Goal: Check status: Check status

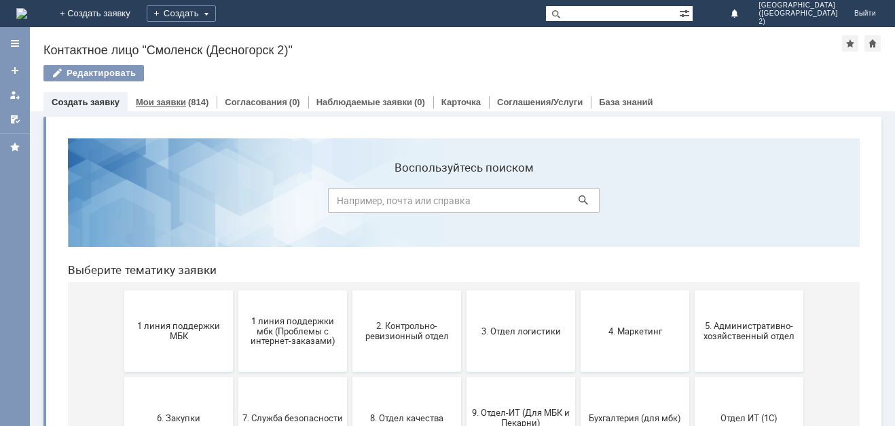
click at [167, 101] on link "Мои заявки" at bounding box center [161, 102] width 50 height 10
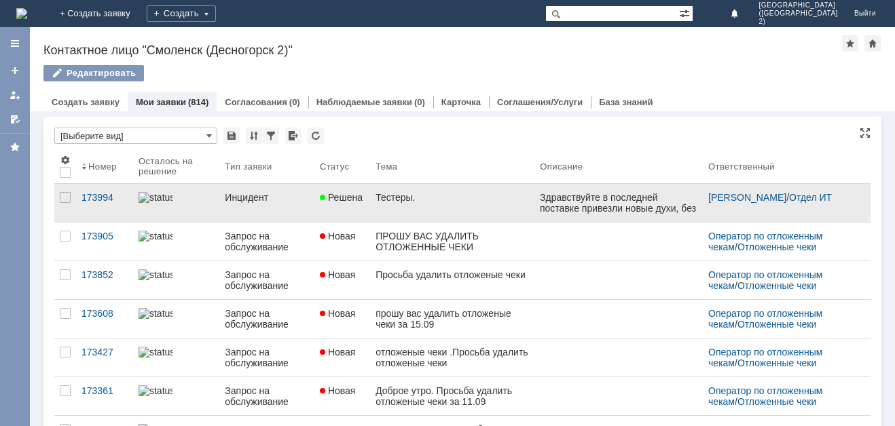
click at [469, 205] on link "Тестеры." at bounding box center [452, 203] width 164 height 38
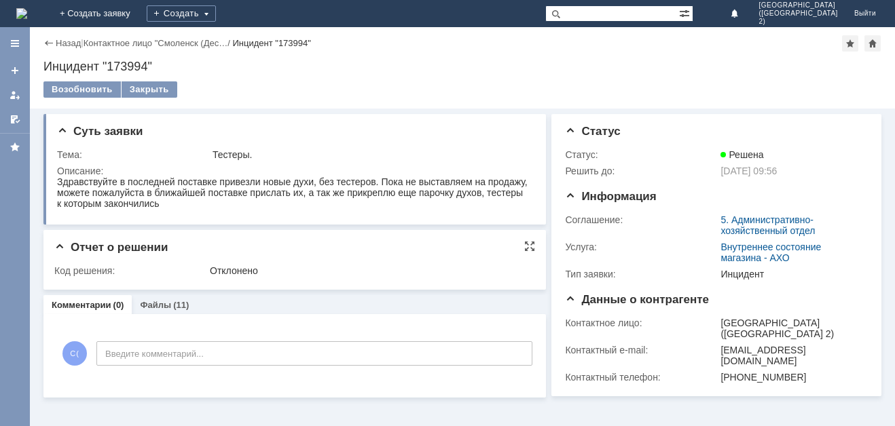
click at [69, 250] on span "Отчет о решении" at bounding box center [110, 247] width 113 height 13
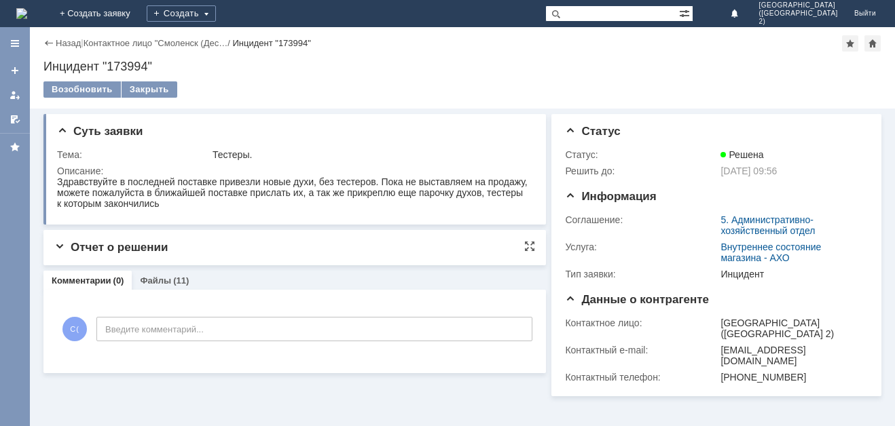
click at [69, 249] on span "Отчет о решении" at bounding box center [110, 247] width 113 height 13
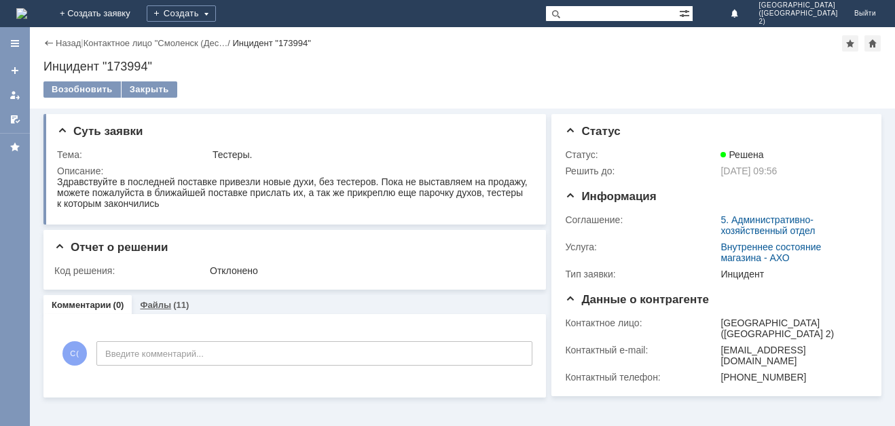
click at [170, 302] on div "Файлы (11)" at bounding box center [164, 305] width 49 height 9
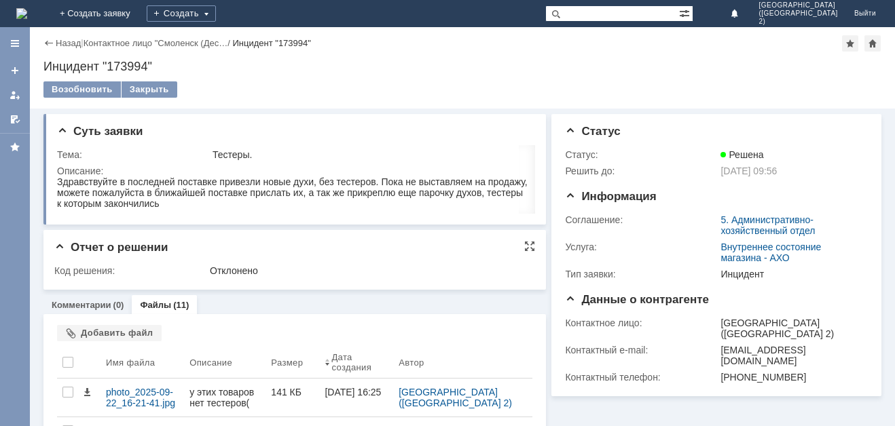
click at [56, 248] on span "Отчет о решении" at bounding box center [110, 247] width 113 height 13
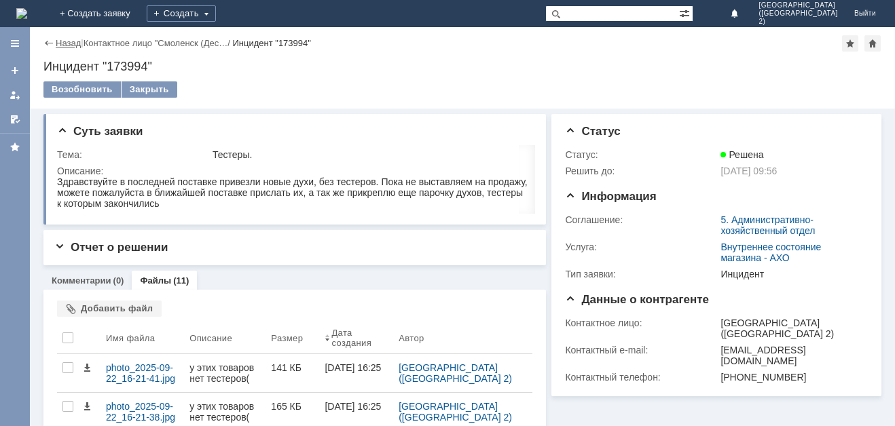
click at [62, 43] on link "Назад" at bounding box center [68, 43] width 25 height 10
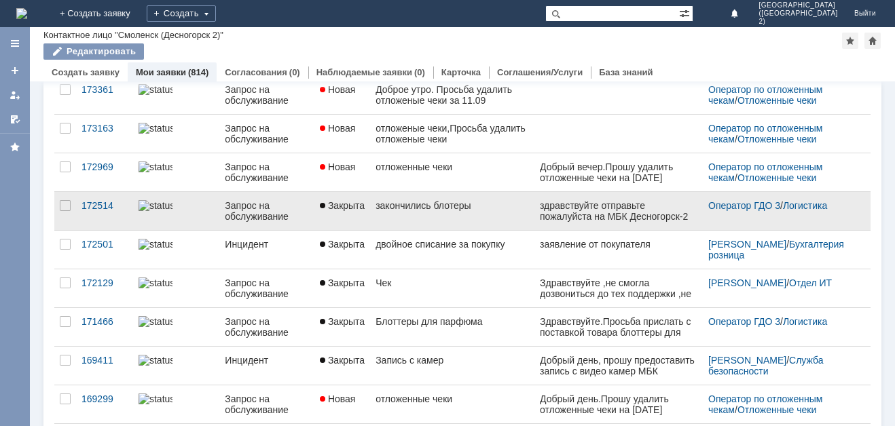
click at [338, 216] on link "Закрыта" at bounding box center [342, 211] width 56 height 38
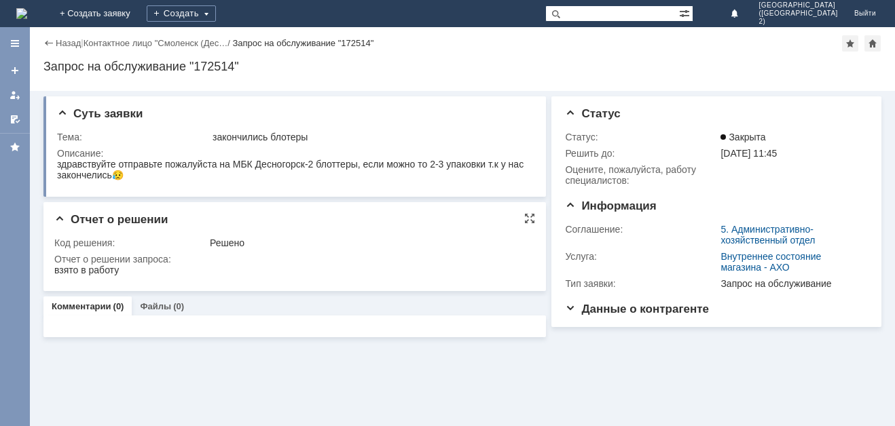
click at [56, 218] on span "Отчет о решении" at bounding box center [110, 219] width 113 height 13
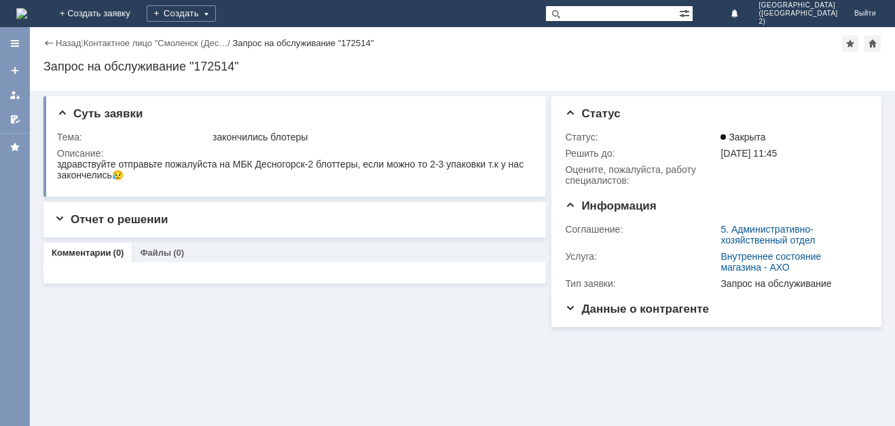
click at [48, 38] on div "Назад" at bounding box center [61, 43] width 37 height 10
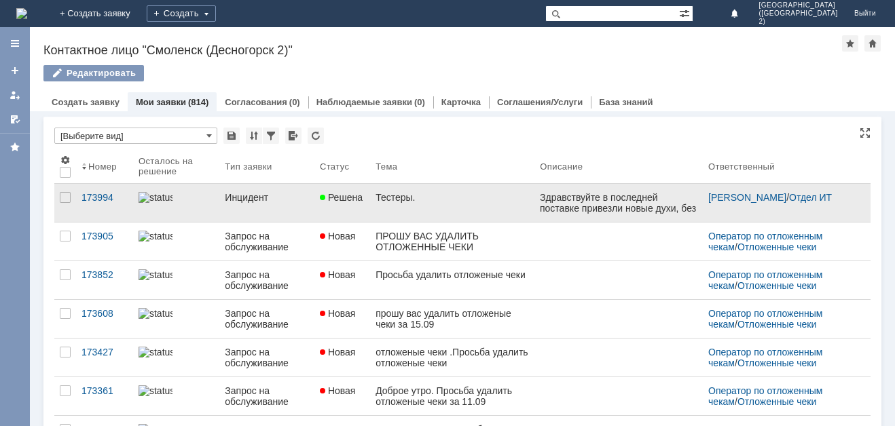
click at [373, 210] on link "Тестеры." at bounding box center [452, 203] width 164 height 38
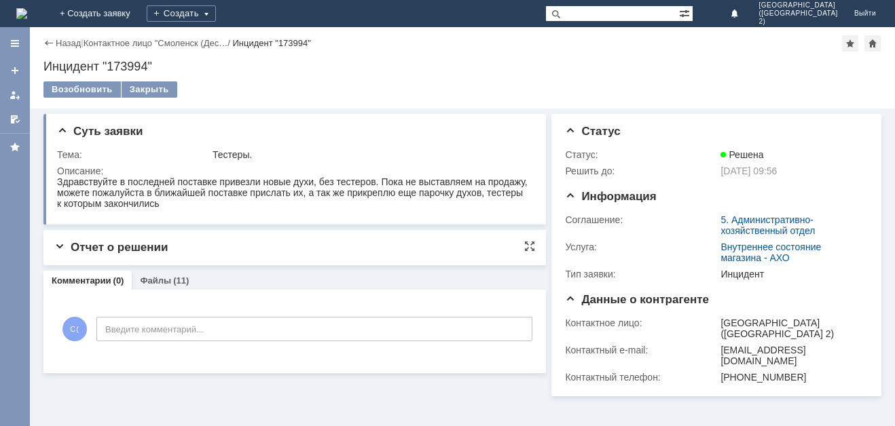
click at [63, 243] on span "Отчет о решении" at bounding box center [110, 247] width 113 height 13
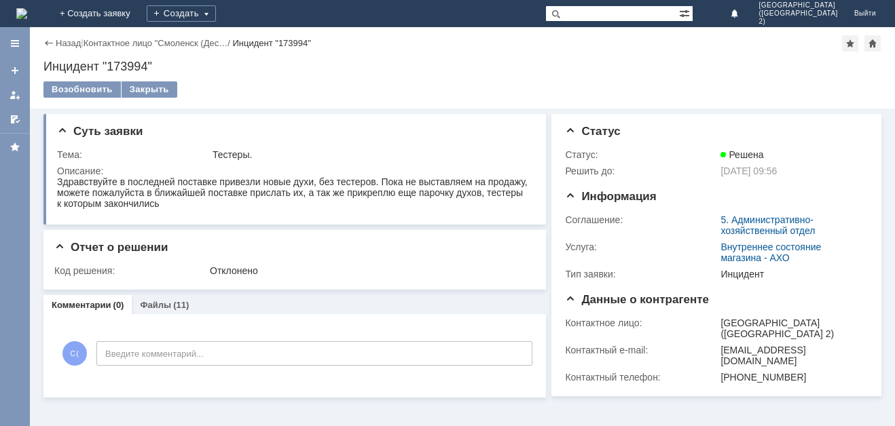
click at [49, 42] on div "Назад" at bounding box center [61, 43] width 37 height 10
